Goal: Communication & Community: Answer question/provide support

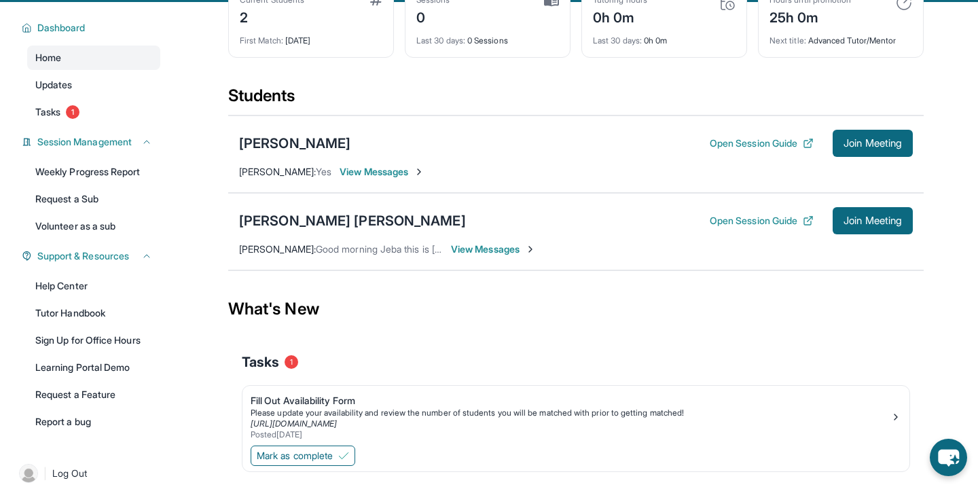
scroll to position [89, 0]
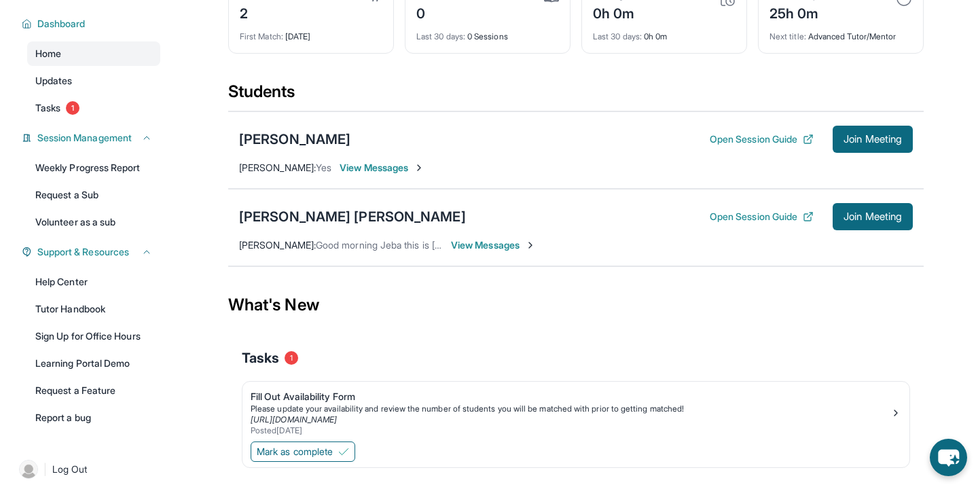
click at [364, 175] on span "View Messages" at bounding box center [382, 168] width 85 height 14
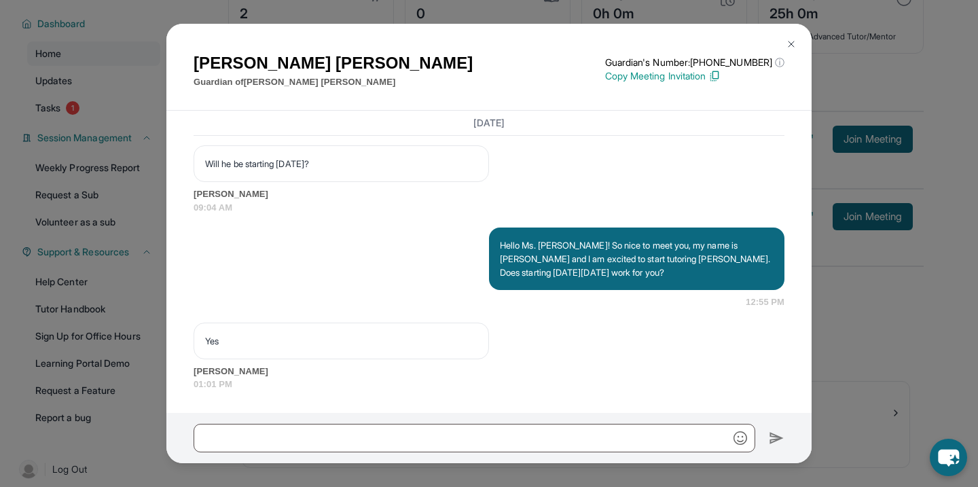
scroll to position [1069, 0]
click at [783, 48] on button at bounding box center [791, 44] width 27 height 27
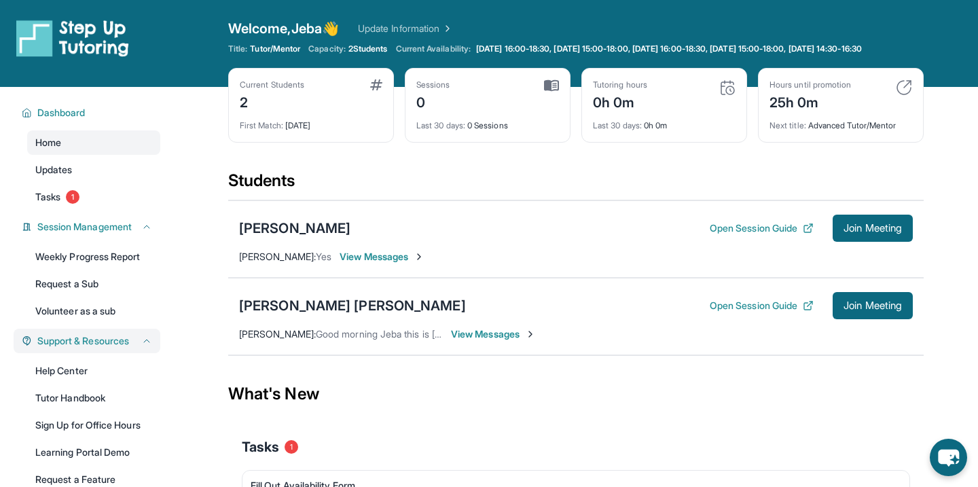
scroll to position [0, 0]
click at [257, 112] on div "2" at bounding box center [272, 101] width 65 height 22
click at [265, 88] on div "Current Students 2 First Match : [DATE]" at bounding box center [311, 105] width 166 height 75
click at [253, 90] on div "Current Students" at bounding box center [272, 84] width 65 height 11
click at [66, 209] on link "Tasks 1" at bounding box center [93, 197] width 133 height 24
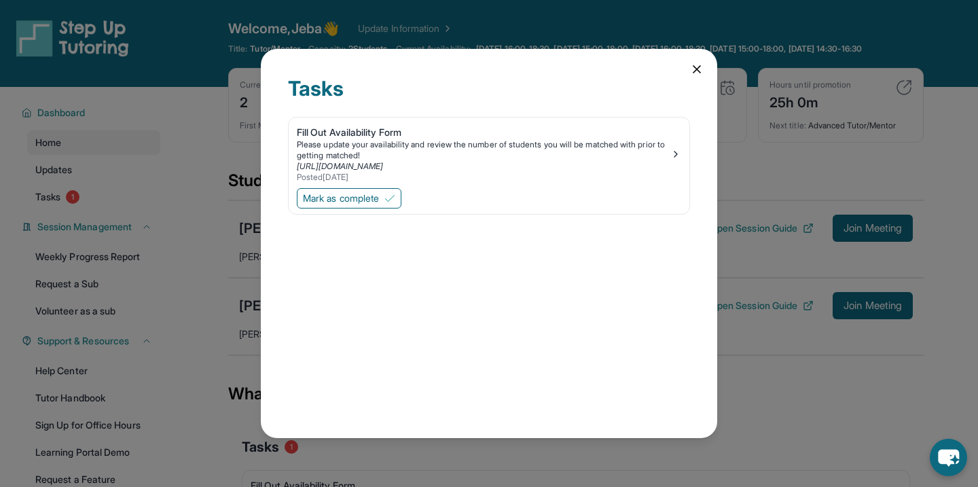
click at [698, 70] on icon at bounding box center [697, 69] width 7 height 7
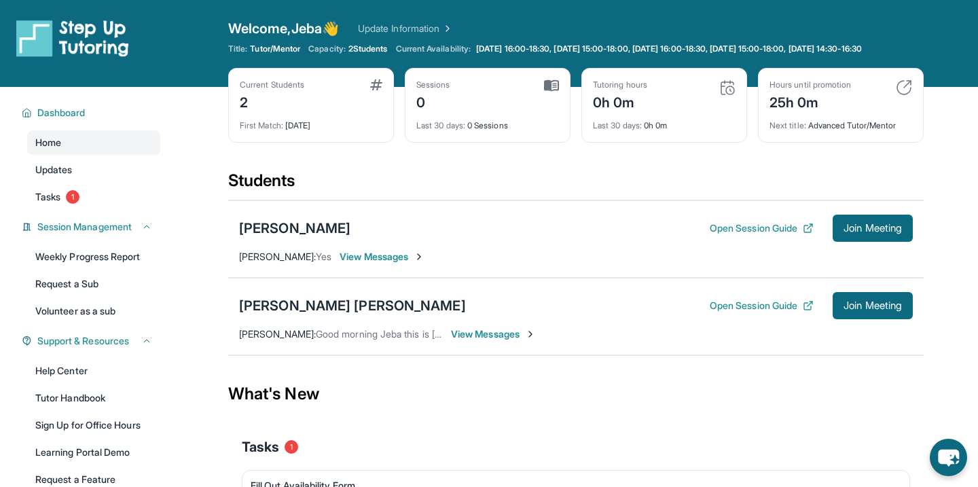
click at [361, 264] on span "View Messages" at bounding box center [382, 257] width 85 height 14
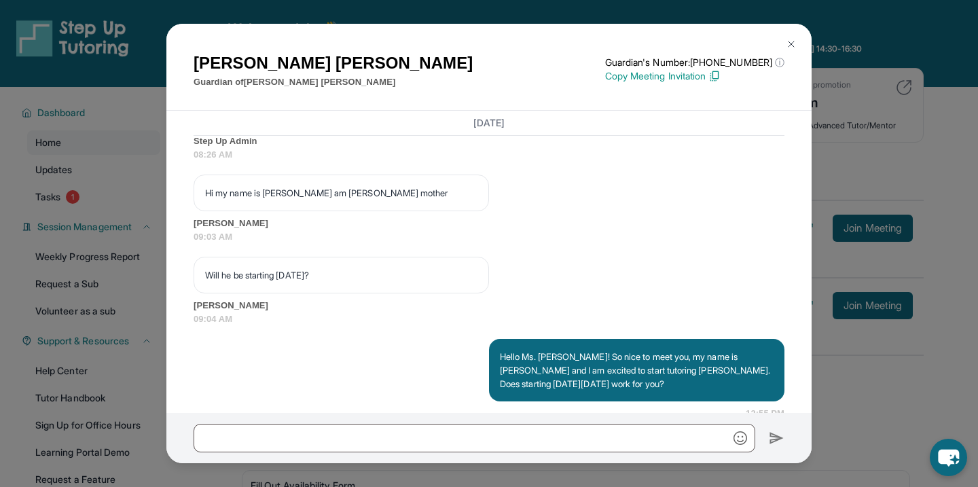
scroll to position [932, 0]
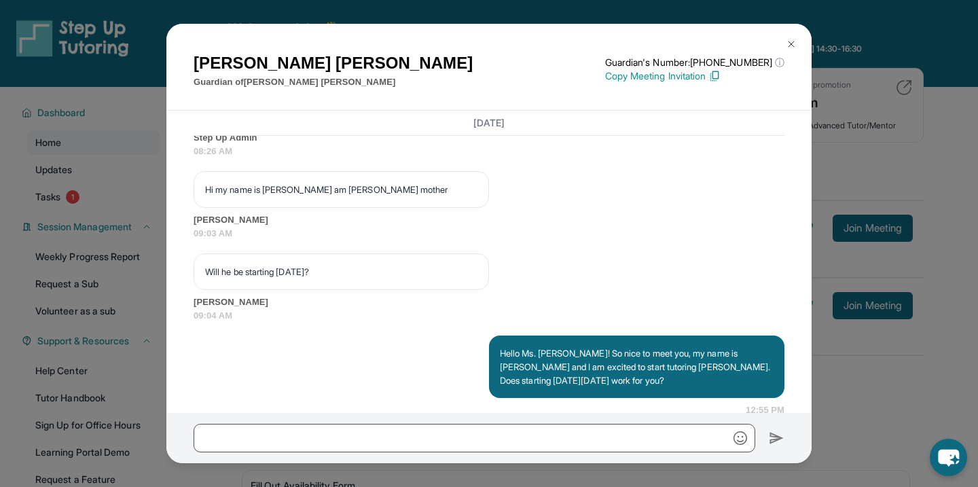
click at [132, 243] on div "[PERSON_NAME] Guardian of [PERSON_NAME] Guardian's Number: [PHONE_NUMBER] ⓘ Thi…" at bounding box center [489, 243] width 978 height 487
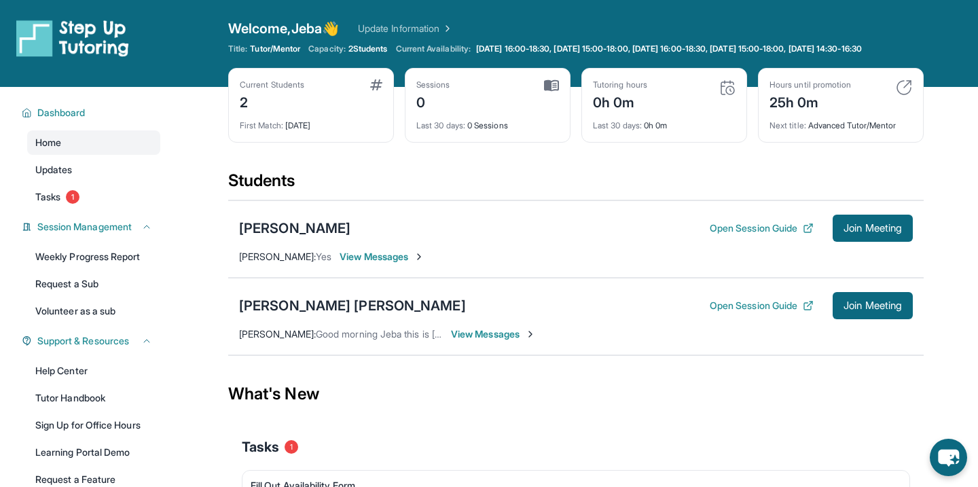
click at [491, 341] on span "View Messages" at bounding box center [493, 335] width 85 height 14
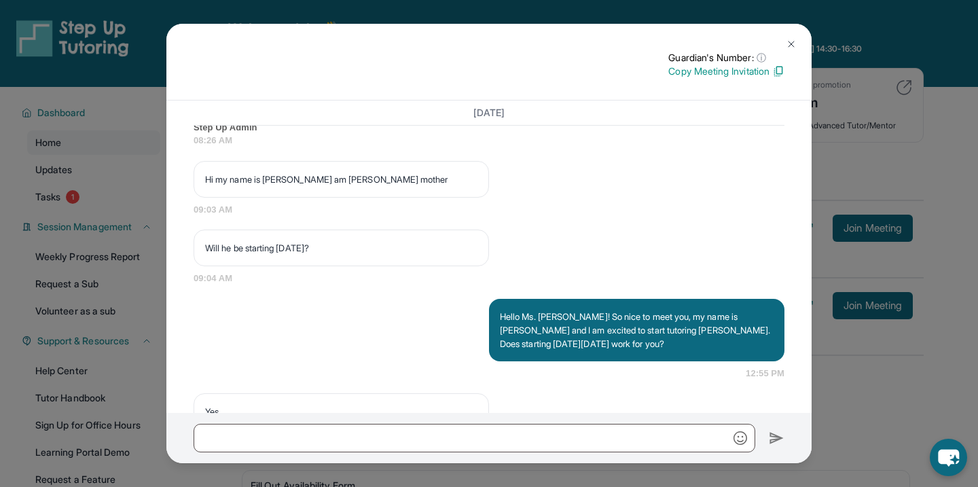
click at [158, 278] on div "Guardian's Number: ⓘ This isn't the guardian's real number — it's a private for…" at bounding box center [489, 243] width 978 height 487
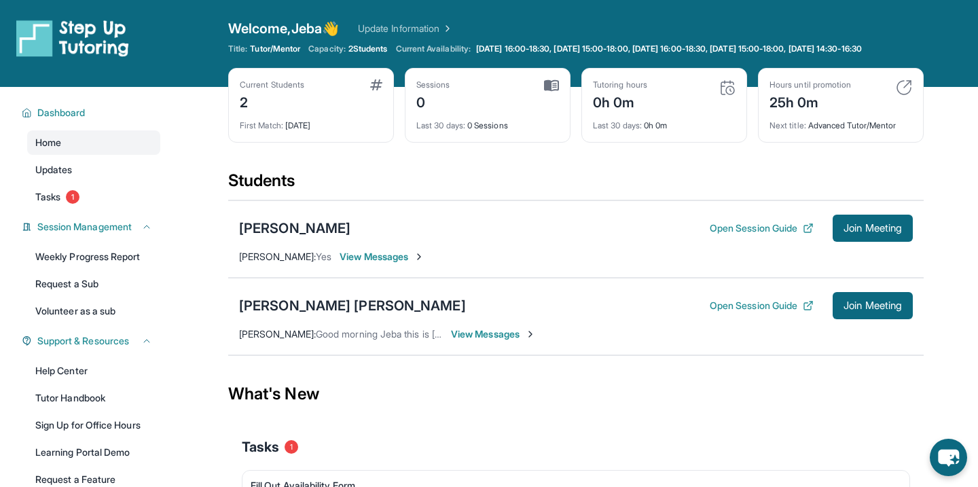
click at [474, 341] on span "View Messages" at bounding box center [493, 335] width 85 height 14
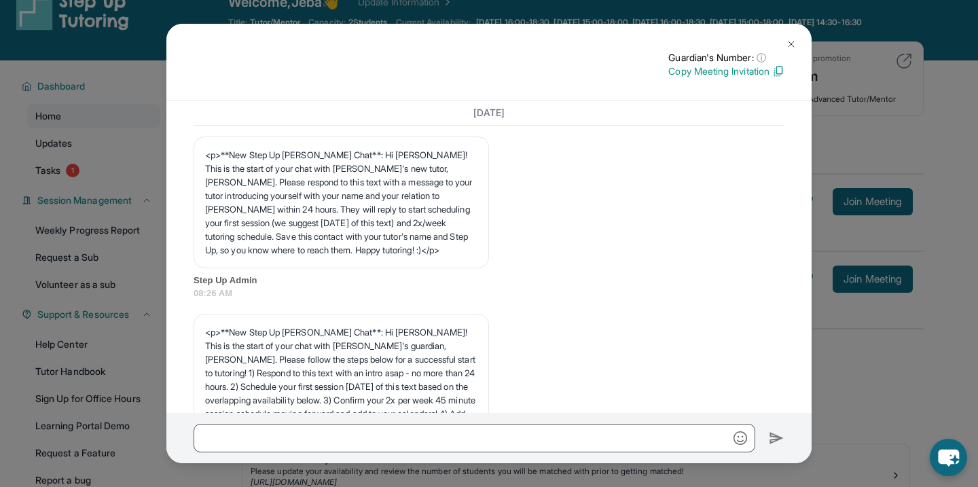
scroll to position [0, 0]
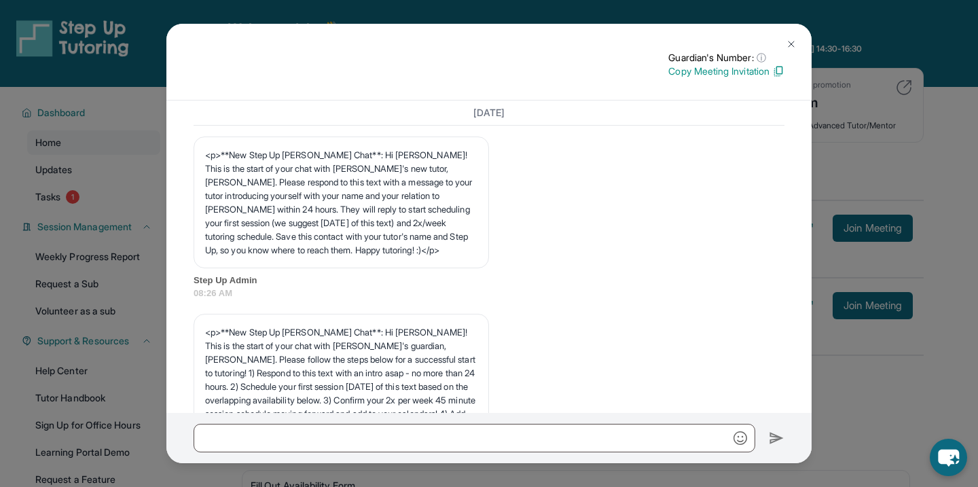
click at [790, 40] on img at bounding box center [791, 44] width 11 height 11
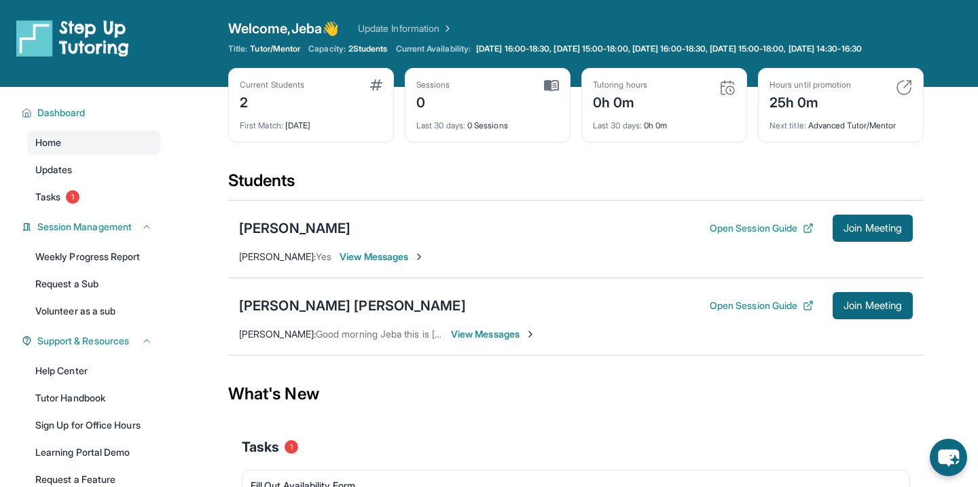
click at [509, 341] on span "View Messages" at bounding box center [493, 335] width 85 height 14
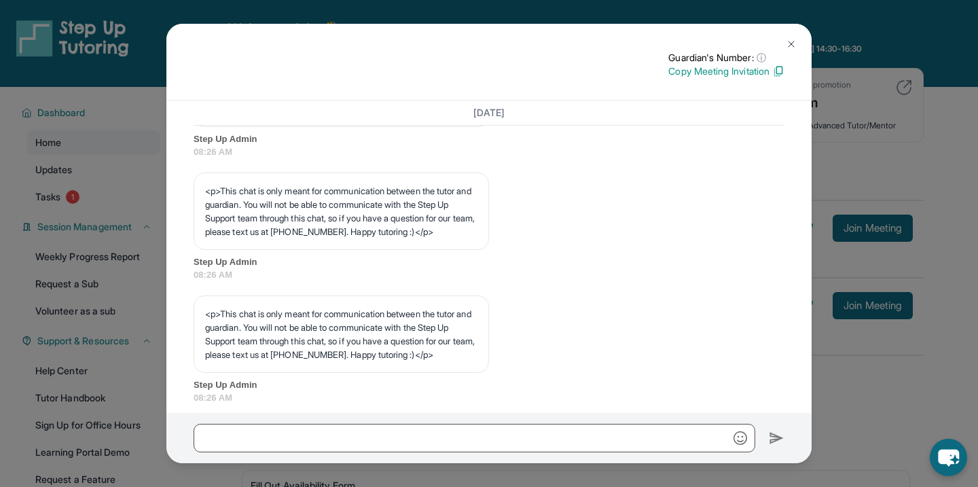
scroll to position [340, 0]
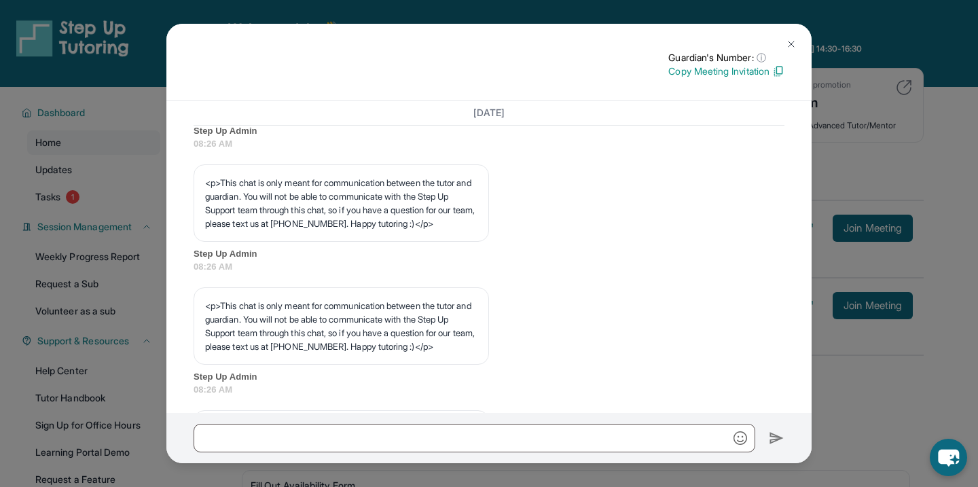
click at [786, 39] on img at bounding box center [791, 44] width 11 height 11
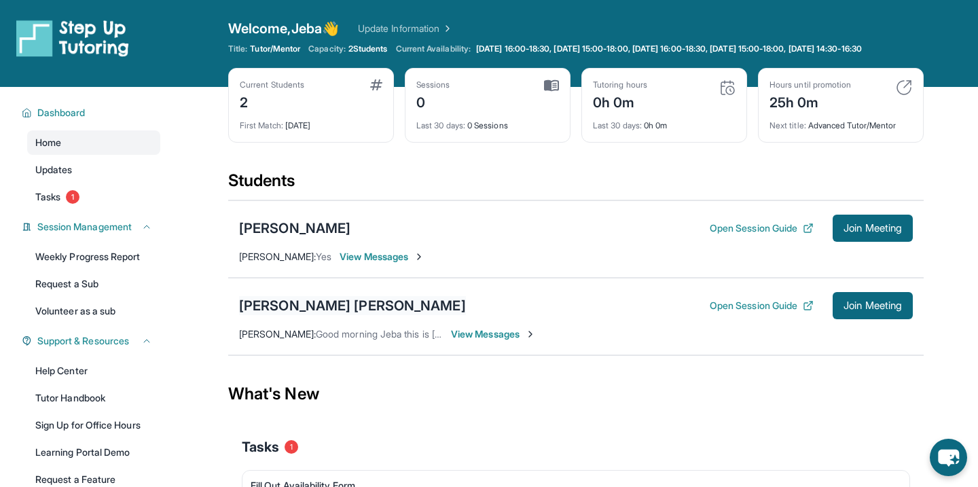
click at [359, 306] on div "[PERSON_NAME] [PERSON_NAME]" at bounding box center [352, 305] width 227 height 19
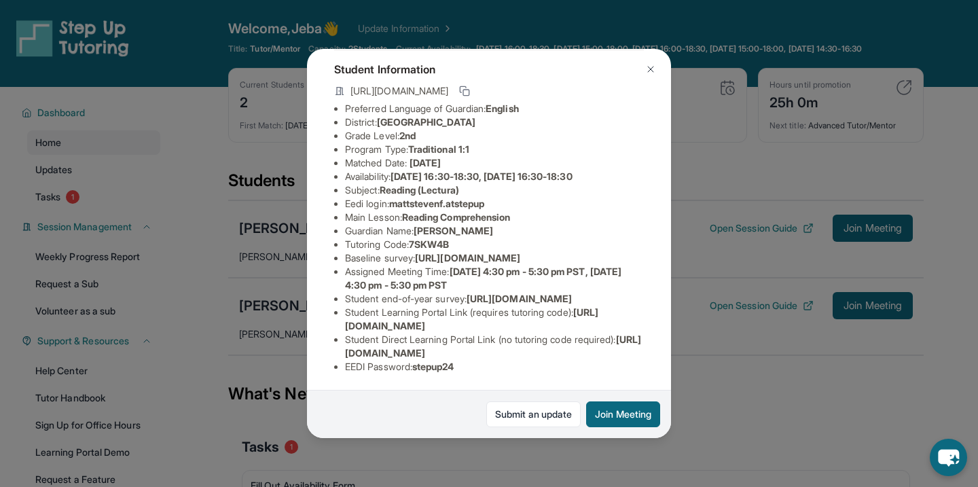
scroll to position [0, 0]
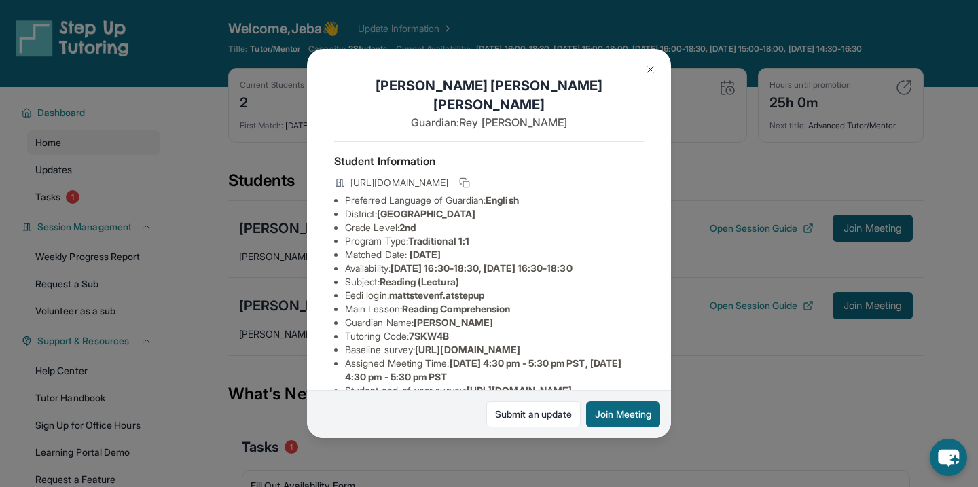
click at [225, 347] on div "[PERSON_NAME] [PERSON_NAME] Guardian: [PERSON_NAME] Student Information [URL][D…" at bounding box center [489, 243] width 978 height 487
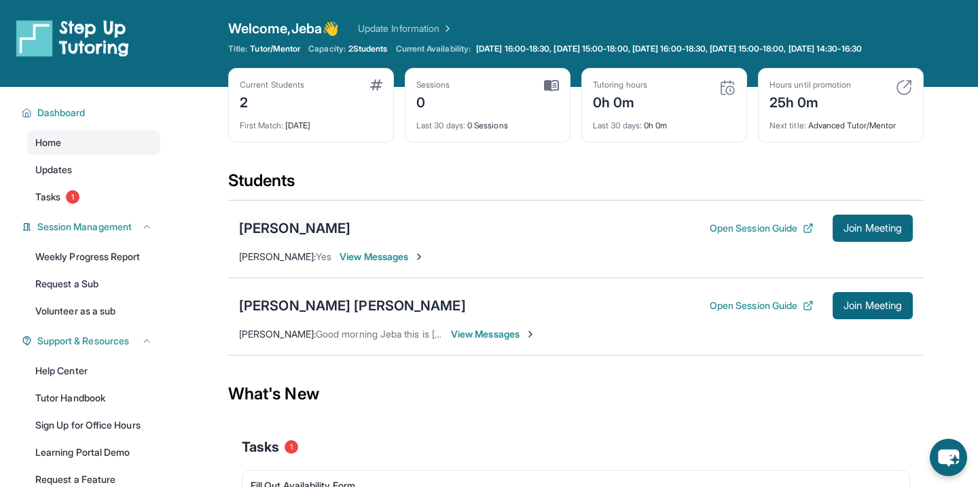
click at [301, 236] on div "[PERSON_NAME]" at bounding box center [294, 228] width 111 height 19
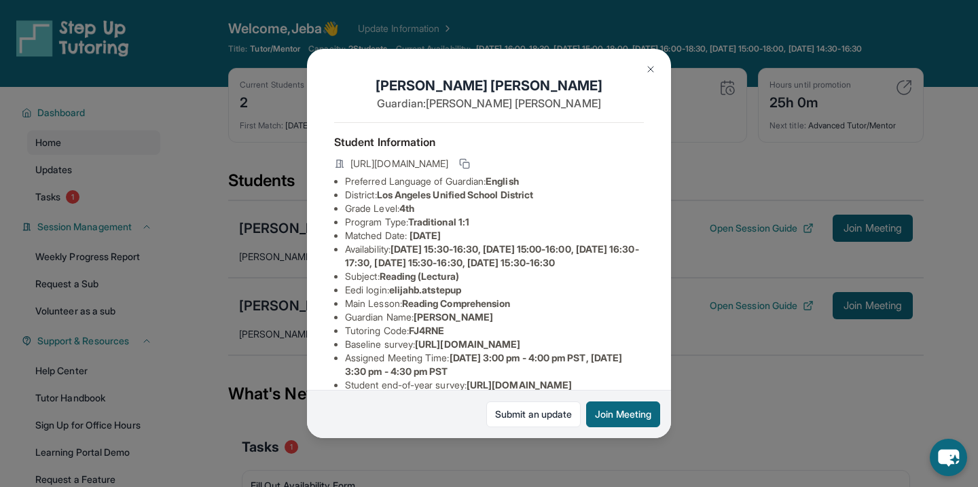
click at [226, 267] on div "[PERSON_NAME] Guardian: [PERSON_NAME] Student Information [URL][DOMAIN_NAME] Pr…" at bounding box center [489, 243] width 978 height 487
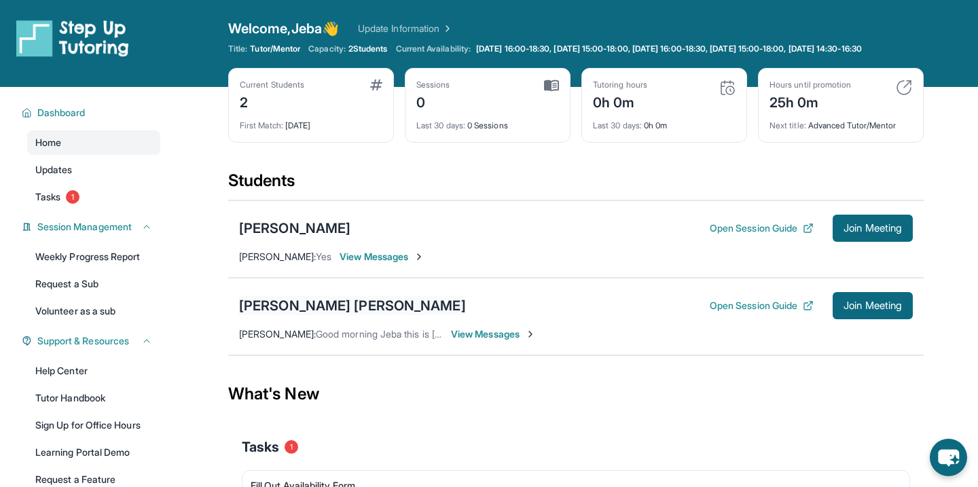
click at [266, 315] on div "[PERSON_NAME] [PERSON_NAME]" at bounding box center [352, 305] width 227 height 19
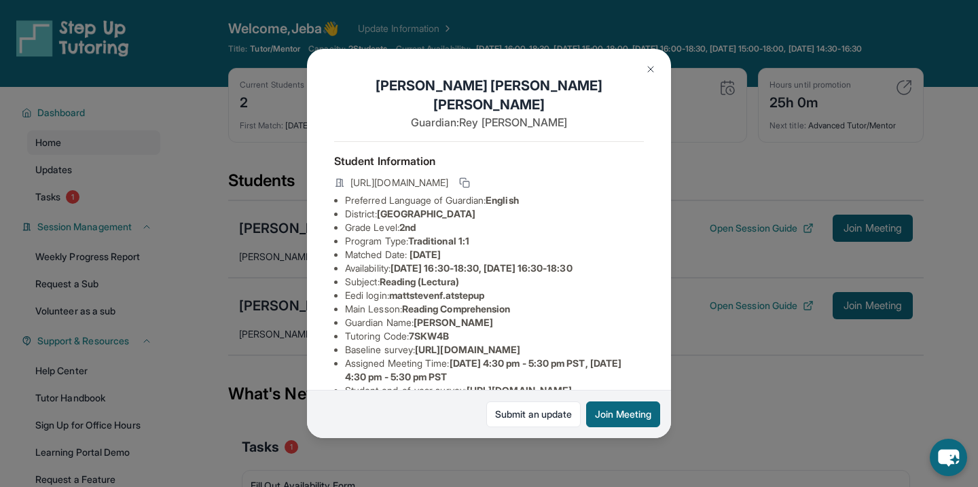
click at [222, 321] on div "[PERSON_NAME] [PERSON_NAME] Guardian: [PERSON_NAME] Student Information [URL][D…" at bounding box center [489, 243] width 978 height 487
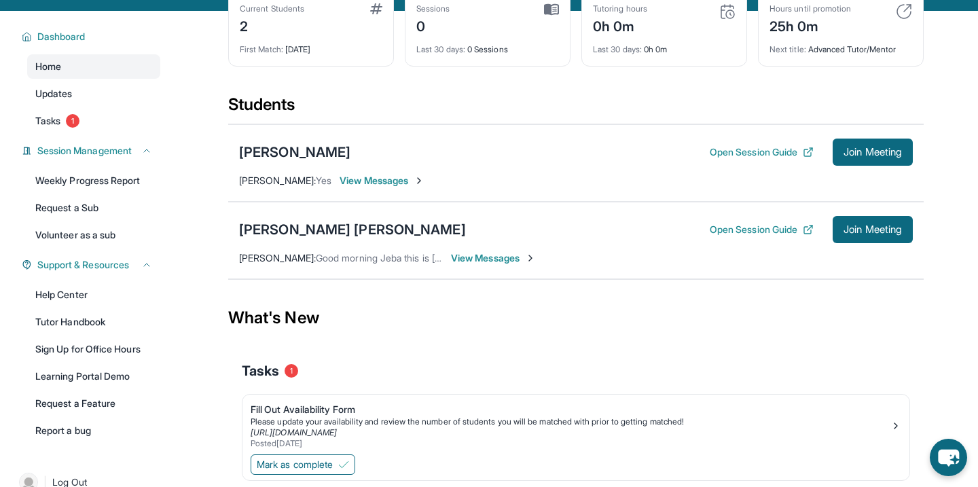
scroll to position [79, 0]
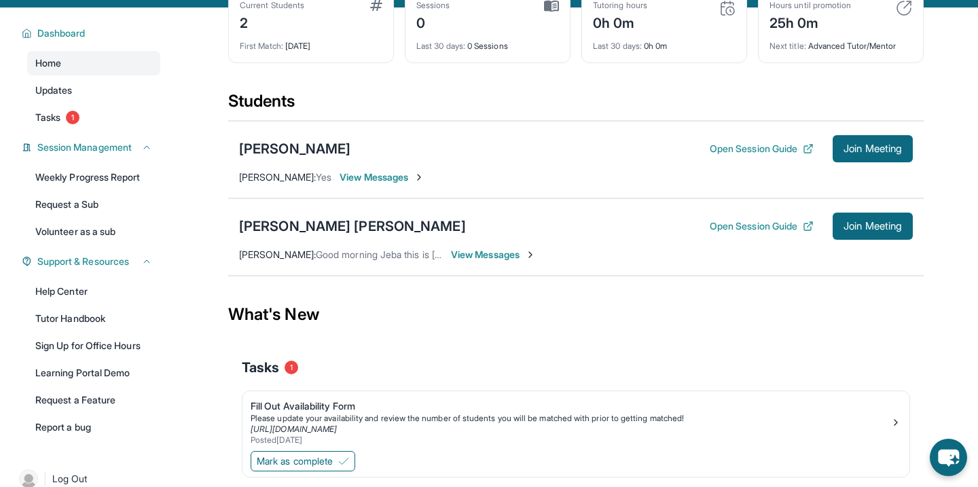
scroll to position [132, 0]
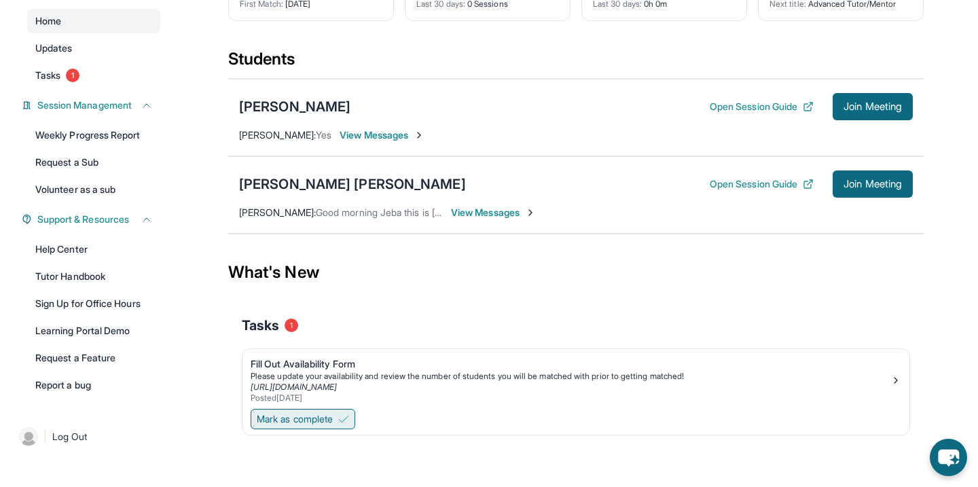
click at [343, 419] on img at bounding box center [343, 419] width 11 height 11
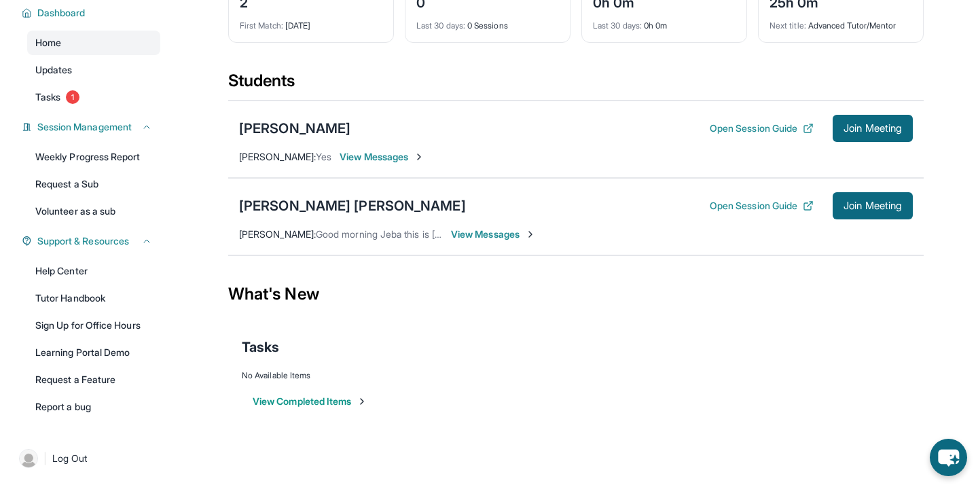
scroll to position [111, 0]
click at [354, 403] on button "View Completed Items" at bounding box center [310, 402] width 115 height 14
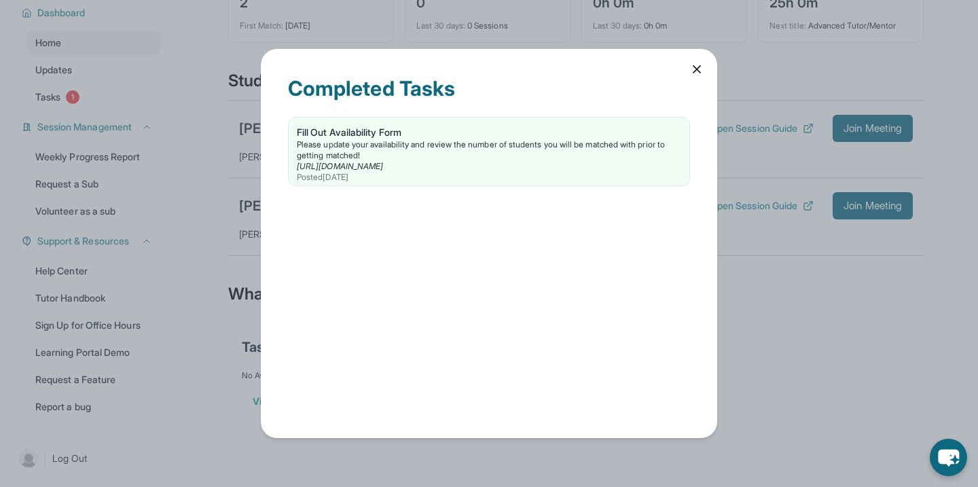
click at [703, 68] on icon at bounding box center [697, 70] width 14 height 14
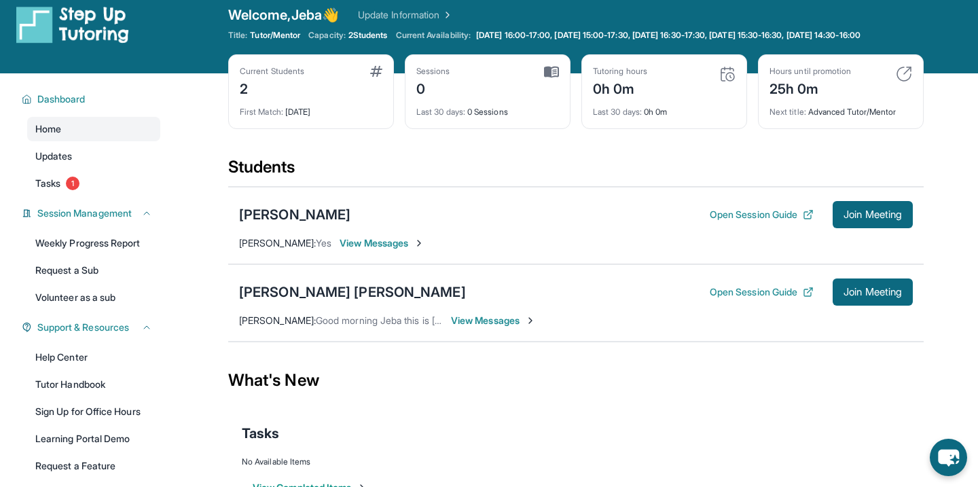
scroll to position [0, 0]
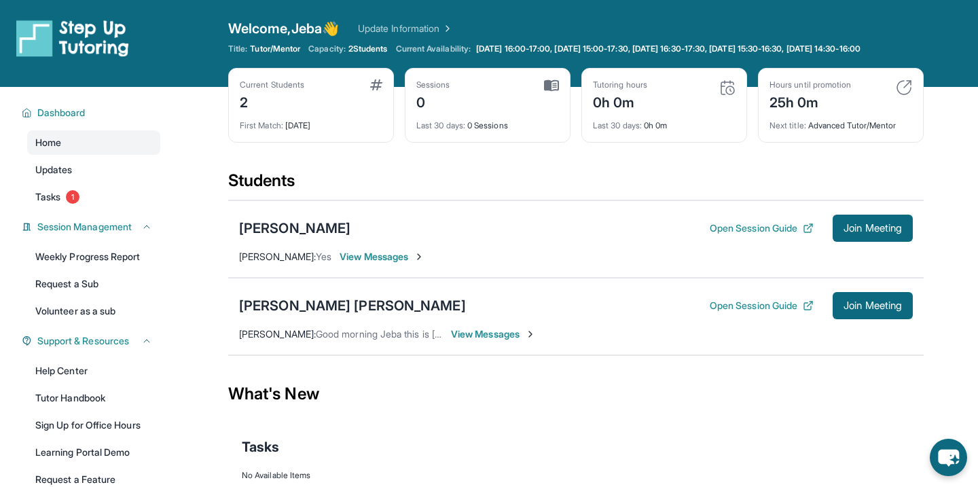
click at [376, 90] on img at bounding box center [376, 84] width 12 height 11
click at [551, 92] on img at bounding box center [551, 85] width 15 height 12
click at [400, 23] on link "Update Information" at bounding box center [405, 29] width 95 height 14
